Goal: Navigation & Orientation: Find specific page/section

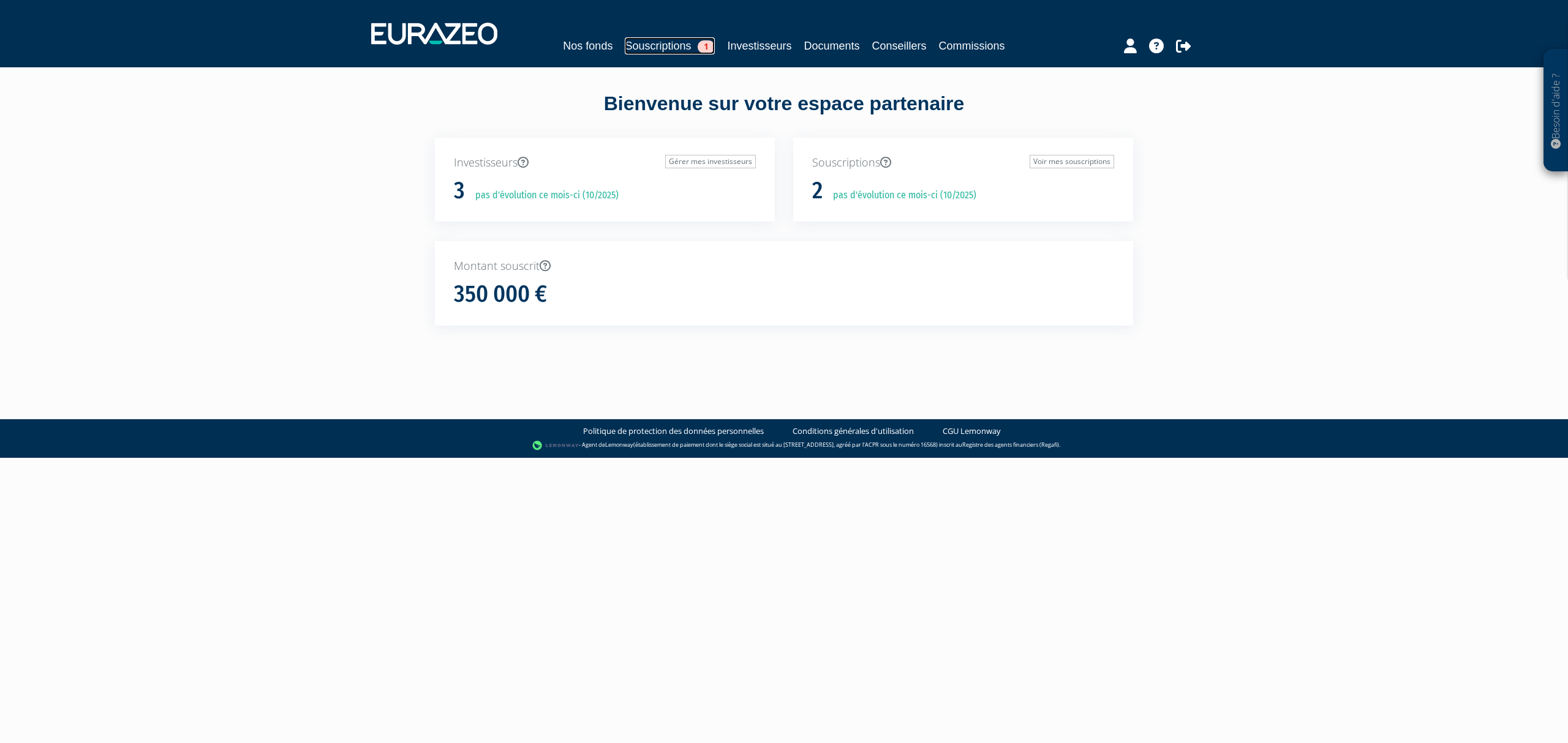
click at [656, 49] on link "Souscriptions 1" at bounding box center [669, 46] width 90 height 17
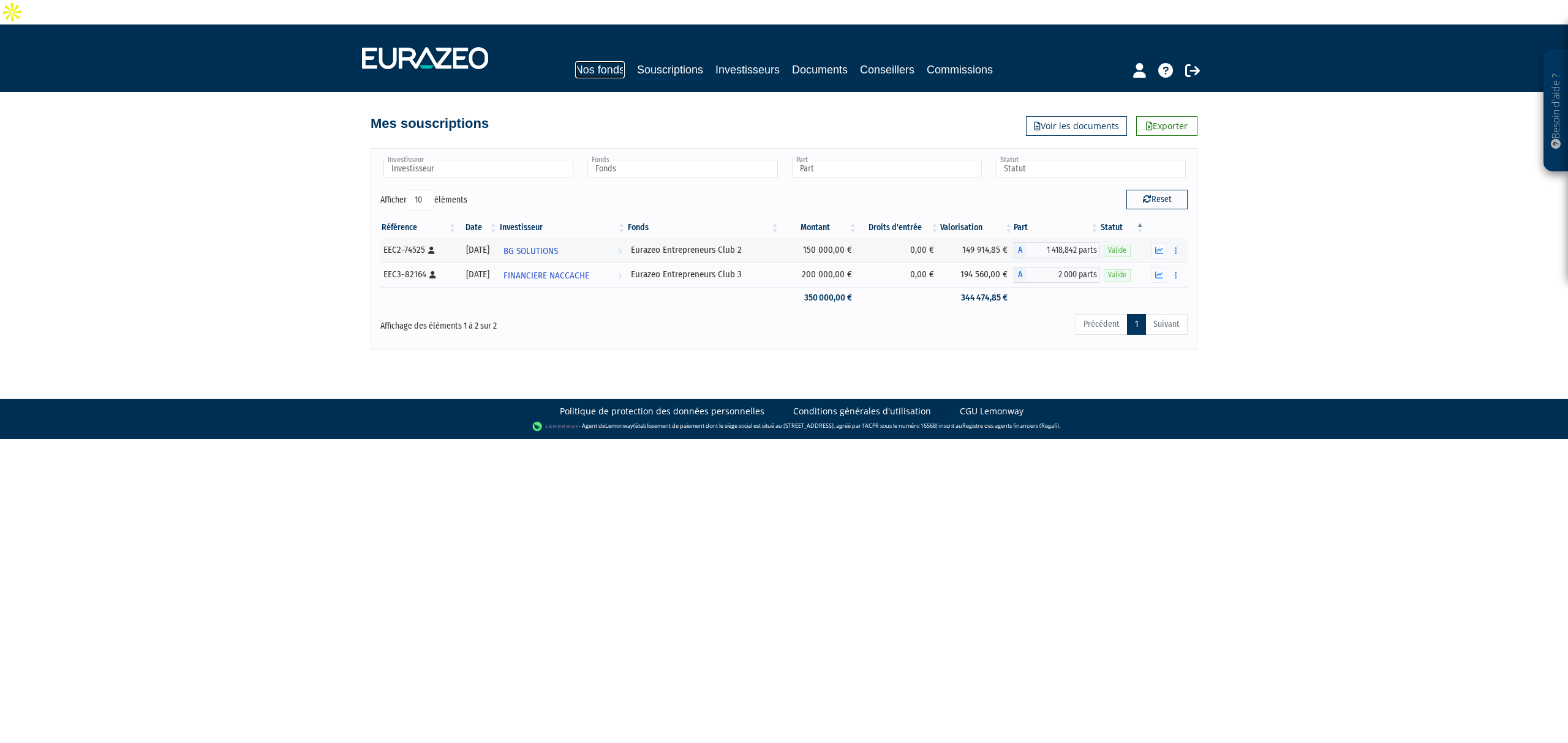
click at [575, 61] on link "Nos fonds" at bounding box center [600, 69] width 49 height 17
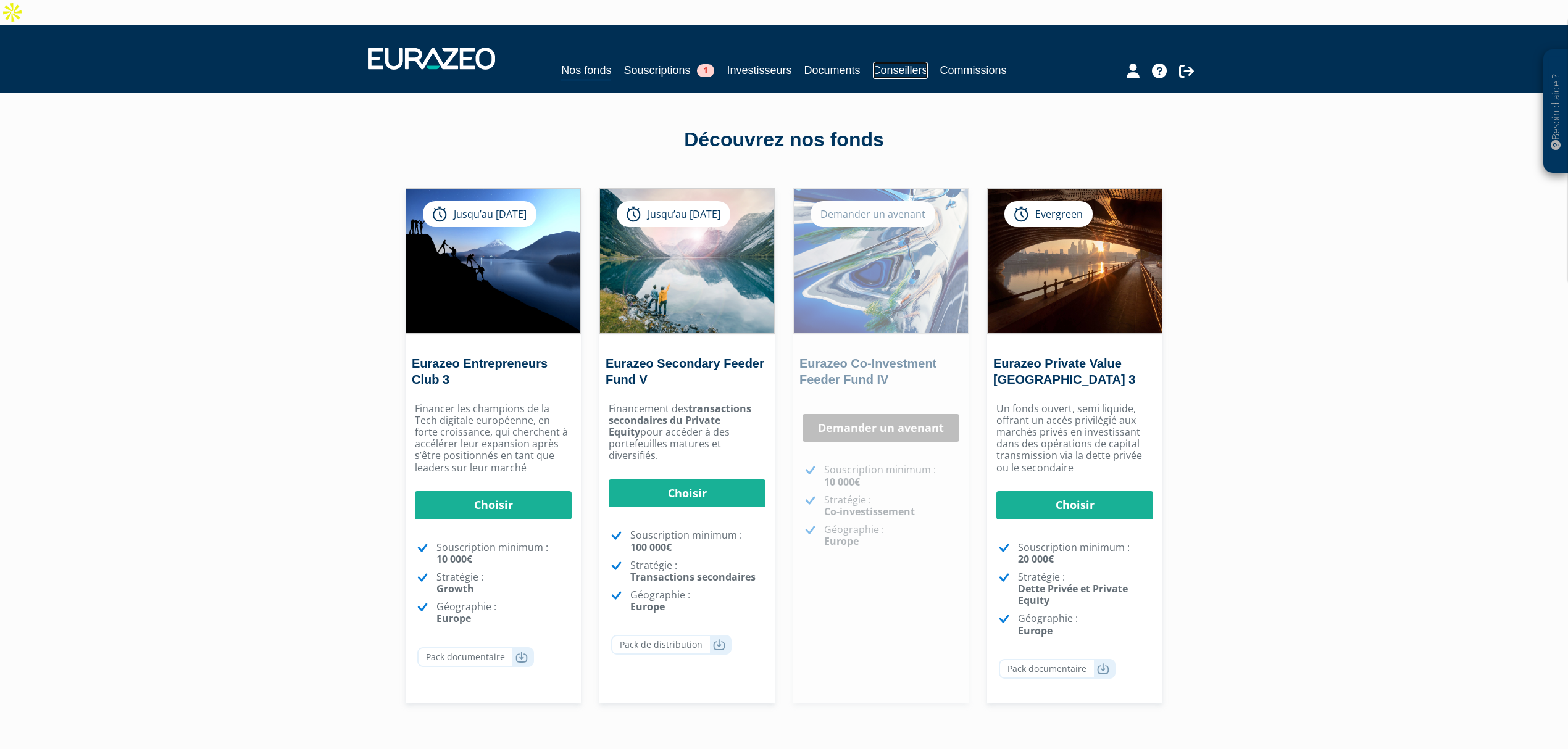
click at [907, 62] on link "Conseillers" at bounding box center [900, 70] width 55 height 18
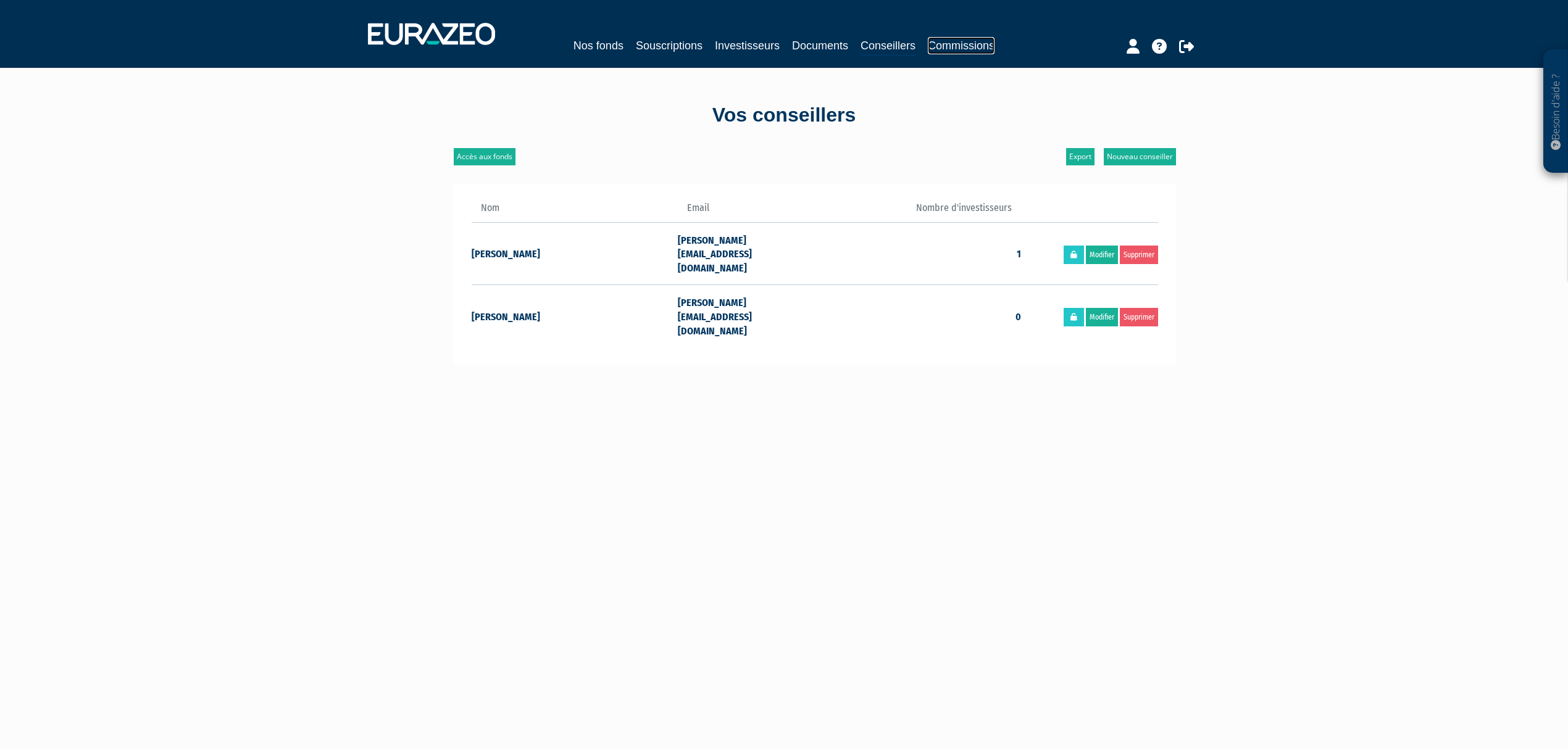
click at [961, 42] on link "Commissions" at bounding box center [961, 45] width 66 height 18
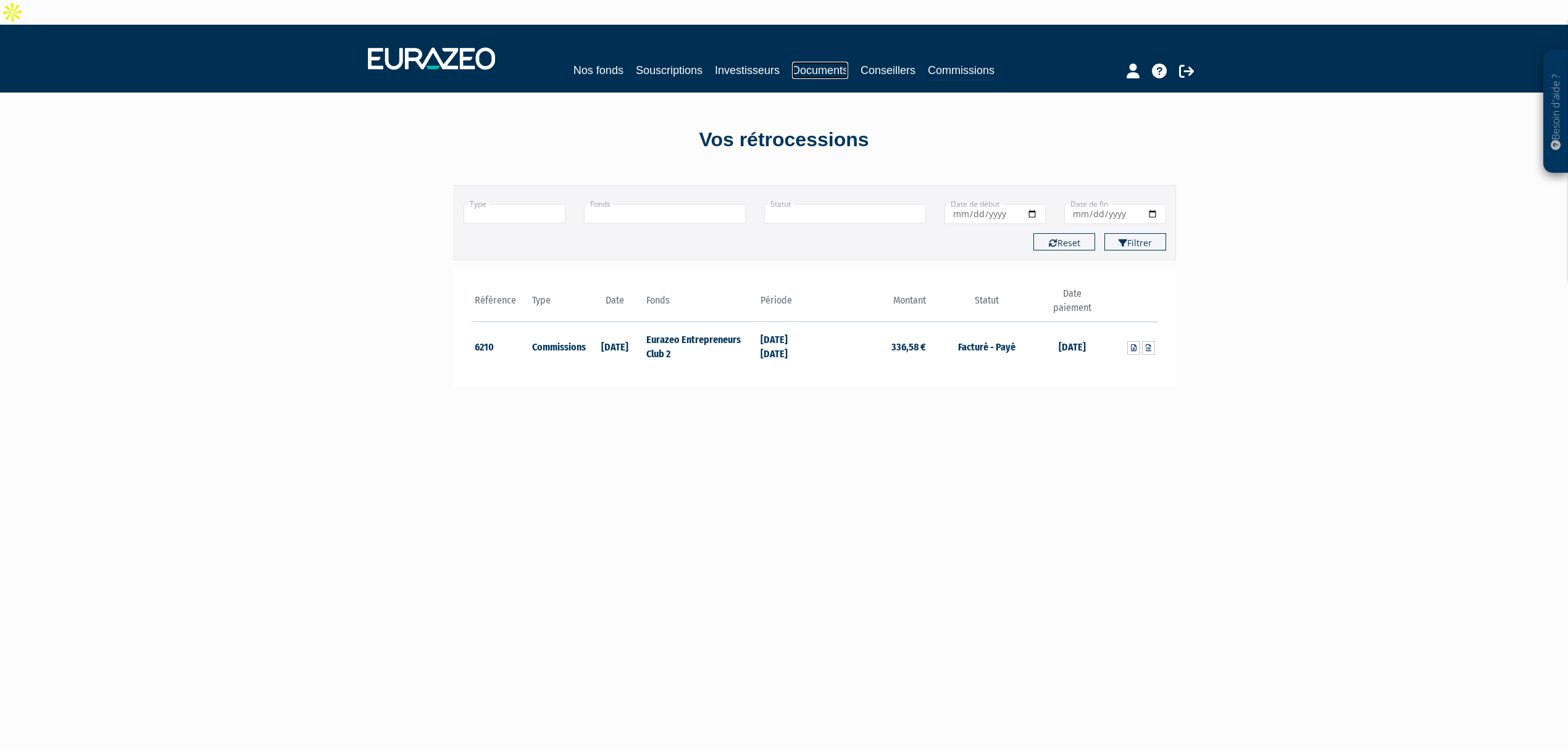
click at [818, 62] on link "Documents" at bounding box center [820, 70] width 56 height 18
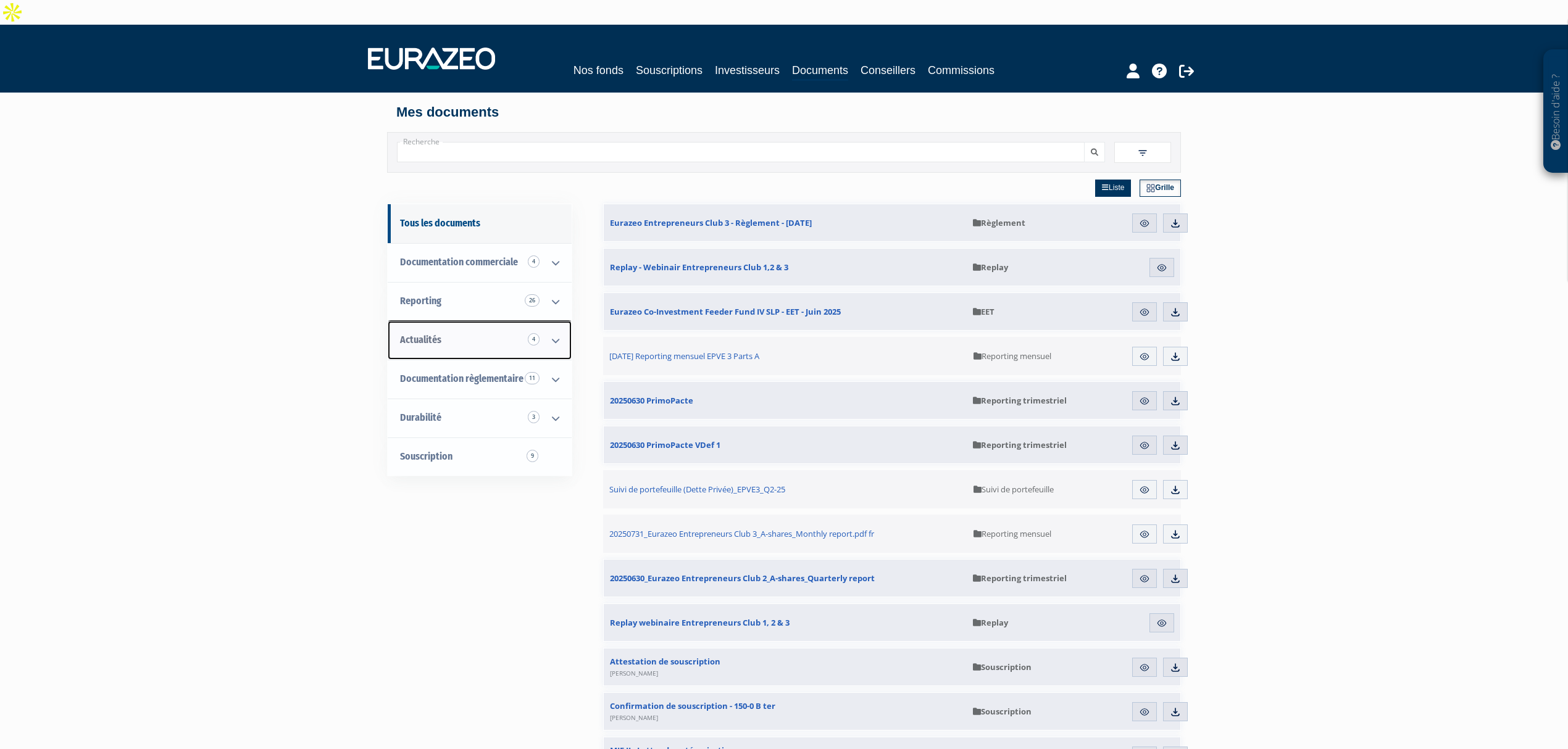
click at [494, 321] on link "Actualités 4" at bounding box center [480, 340] width 184 height 39
